Goal: Transaction & Acquisition: Purchase product/service

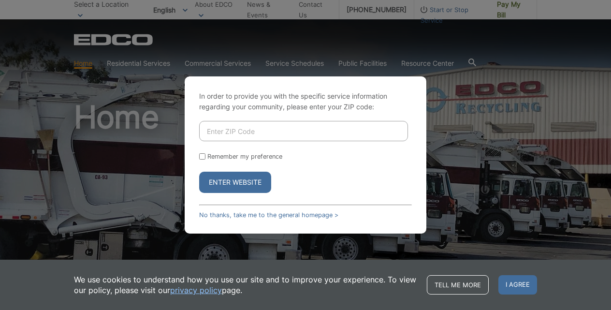
click at [270, 134] on input "Enter ZIP Code" at bounding box center [303, 131] width 209 height 20
type input "91941"
click at [238, 184] on button "Enter Website" at bounding box center [235, 182] width 72 height 21
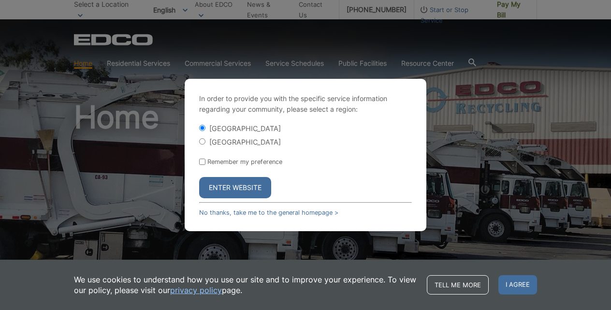
click at [202, 140] on input "[GEOGRAPHIC_DATA]" at bounding box center [202, 141] width 6 height 6
radio input "true"
click at [248, 186] on button "Enter Website" at bounding box center [235, 187] width 72 height 21
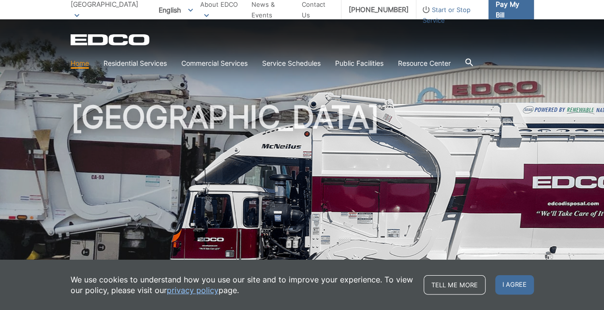
click at [514, 11] on span "Pay My Bill" at bounding box center [511, 9] width 30 height 21
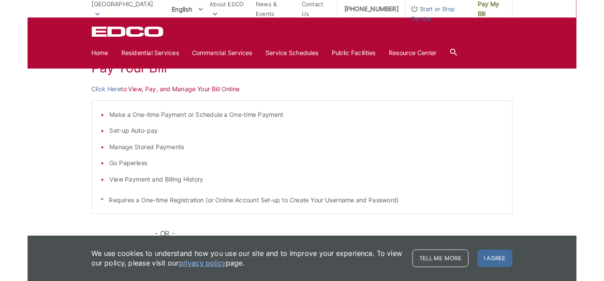
scroll to position [156, 0]
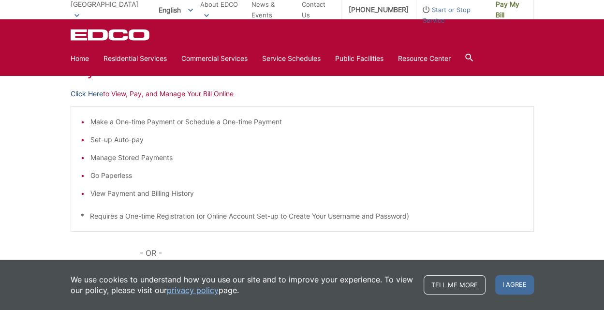
click at [100, 95] on link "Click Here" at bounding box center [87, 93] width 32 height 11
click at [123, 91] on p "Click Here to View, Pay, and Manage Your Bill Online" at bounding box center [302, 93] width 463 height 11
click at [106, 93] on p "Click Here to View, Pay, and Manage Your Bill Online" at bounding box center [302, 93] width 463 height 11
click at [98, 93] on link "Click Here" at bounding box center [87, 93] width 32 height 11
